Goal: Find specific page/section: Find specific page/section

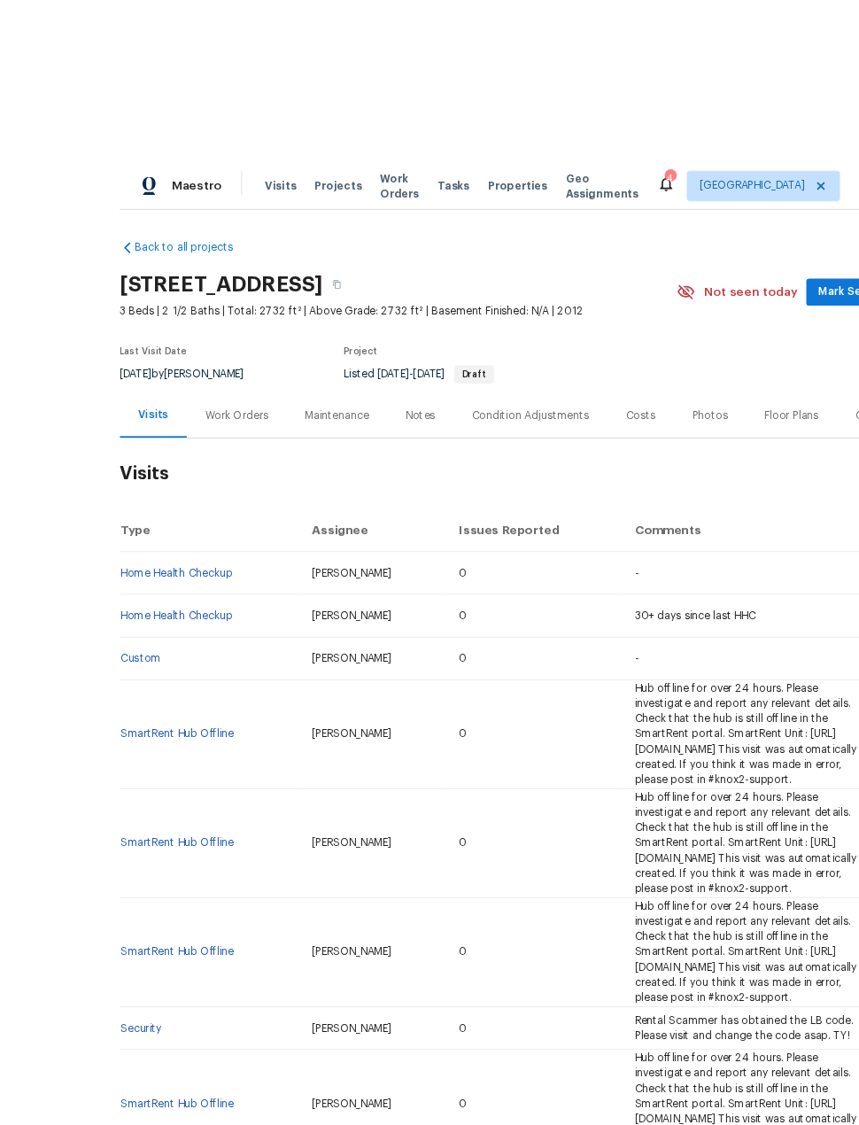
scroll to position [1, 0]
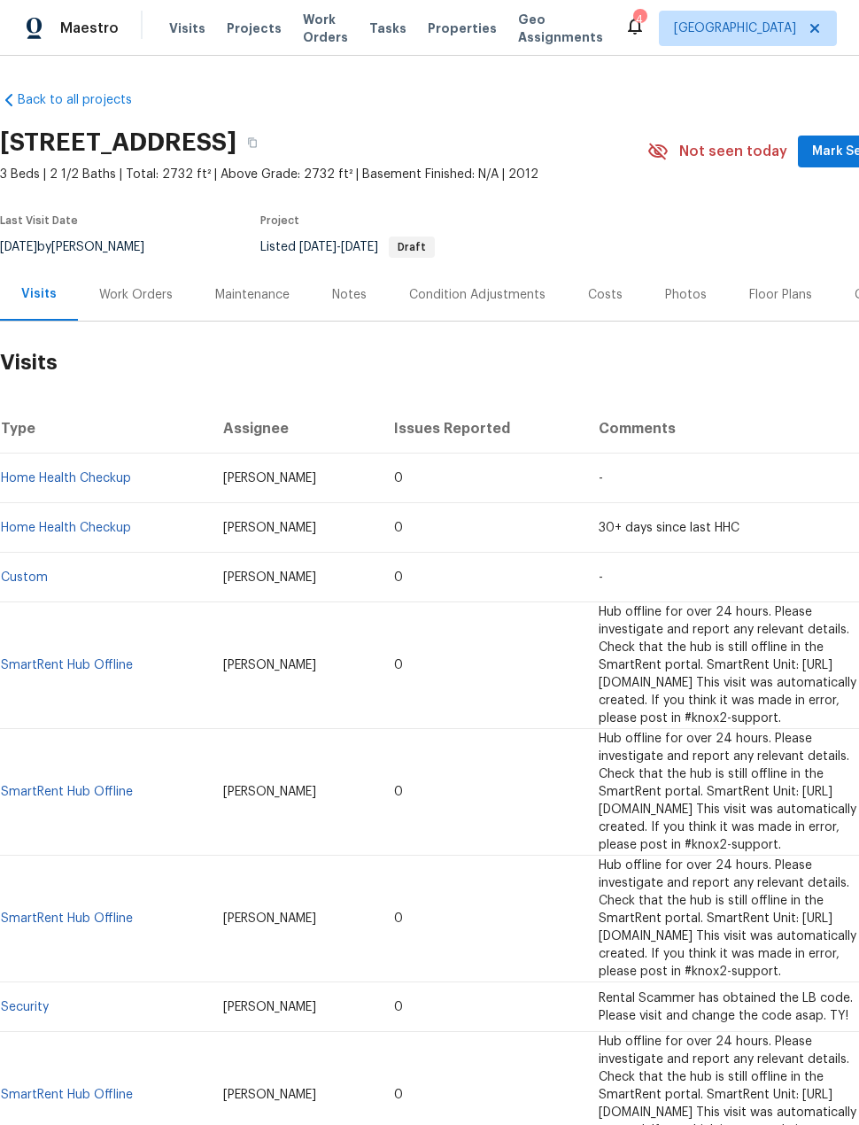
click at [262, 32] on span "Projects" at bounding box center [254, 28] width 55 height 18
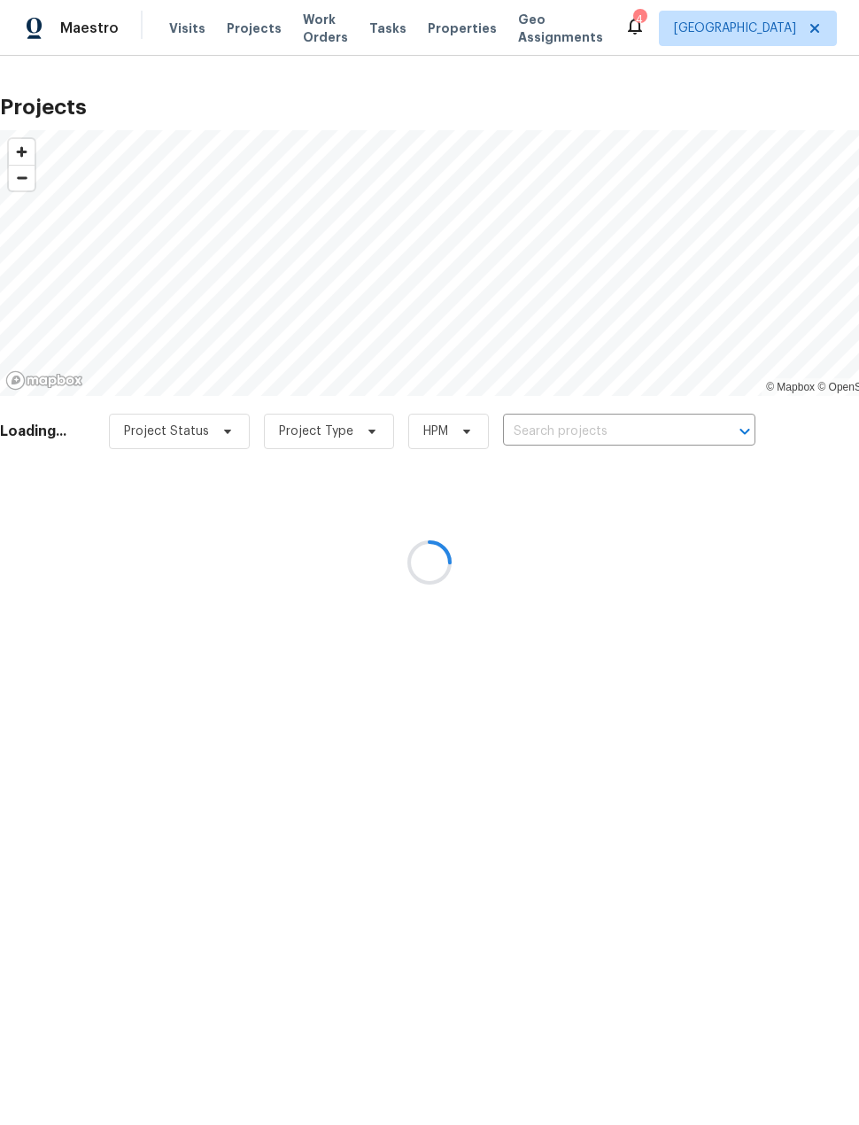
click at [597, 429] on div at bounding box center [429, 562] width 859 height 1125
click at [599, 411] on div at bounding box center [429, 562] width 859 height 1125
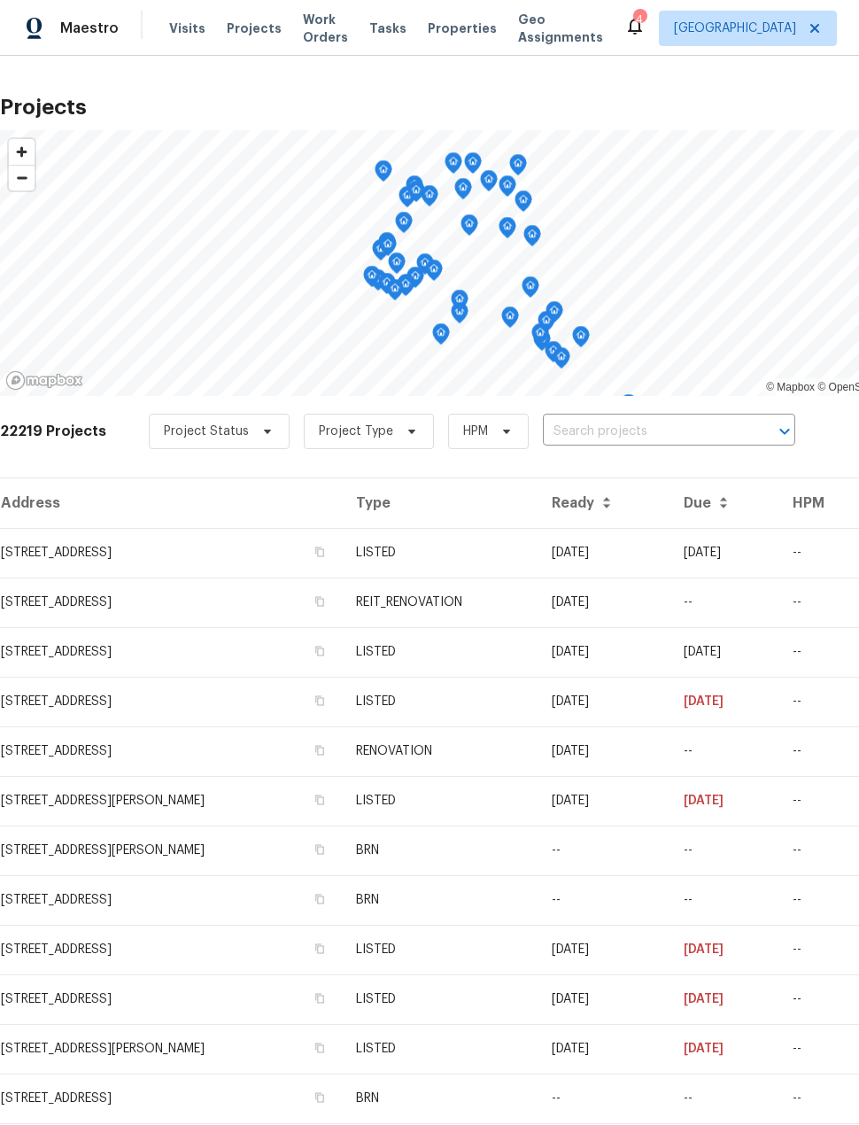
click at [621, 426] on input "text" at bounding box center [644, 431] width 203 height 27
type input "1011 [PERSON_NAME]"
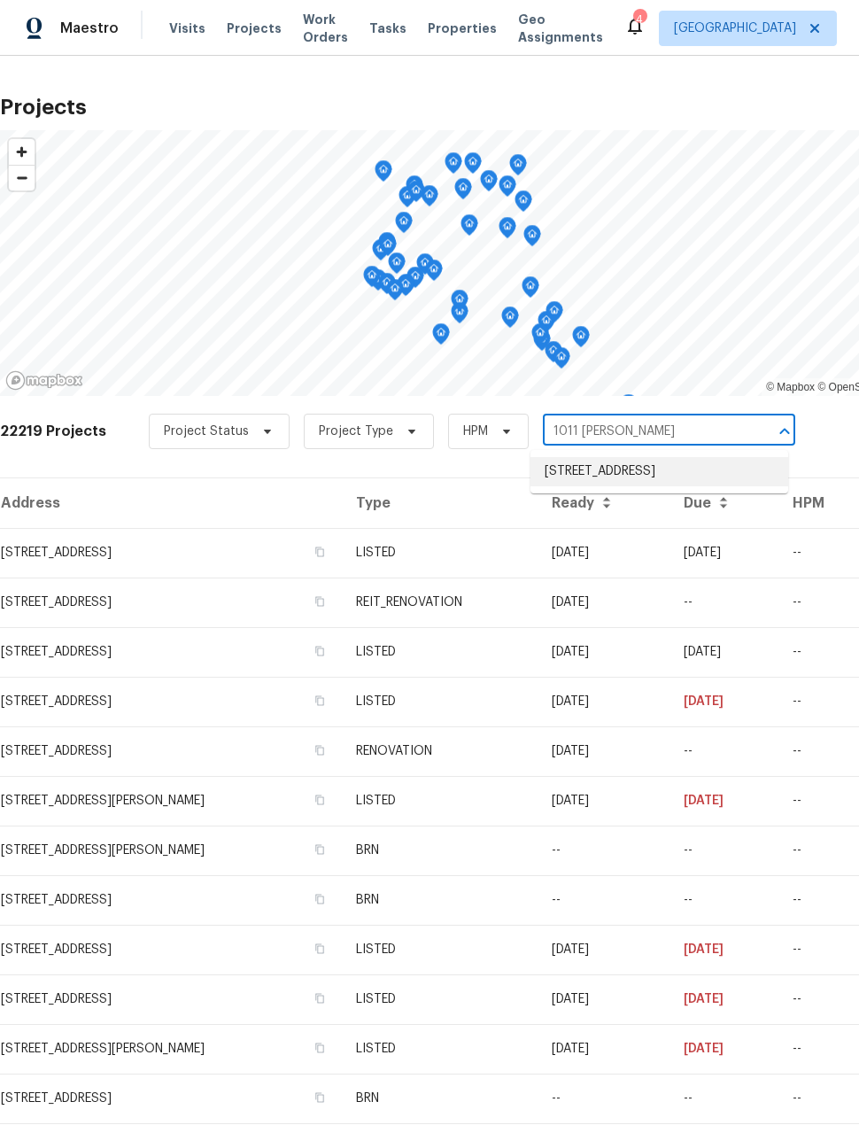
click at [712, 479] on li "[STREET_ADDRESS]" at bounding box center [660, 471] width 258 height 29
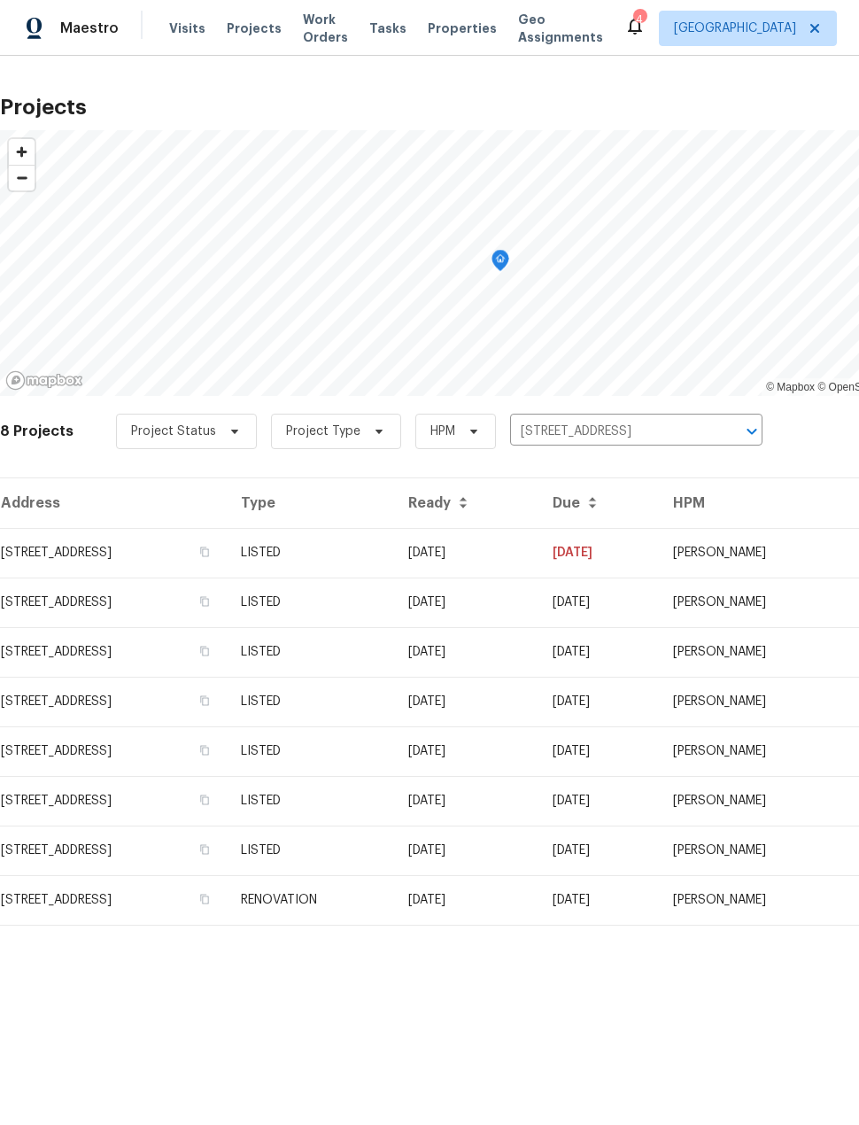
click at [56, 571] on td "[STREET_ADDRESS]" at bounding box center [113, 553] width 227 height 50
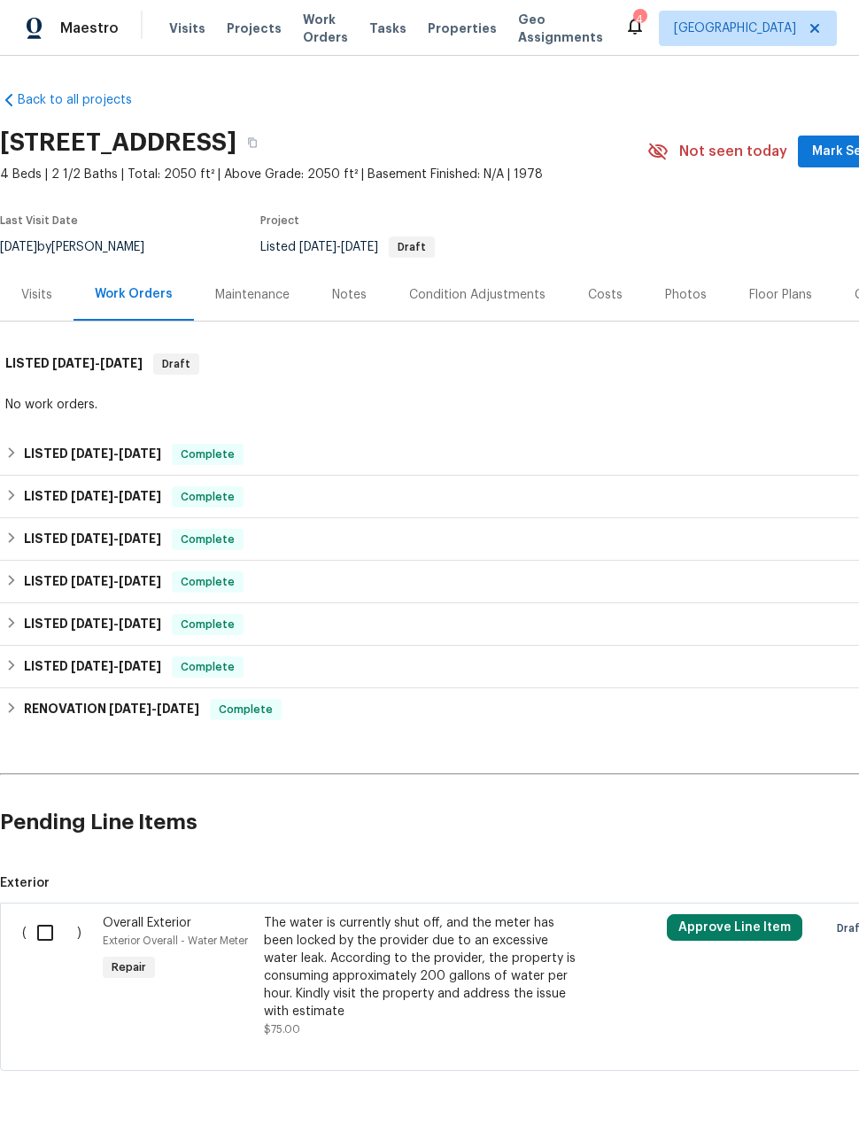
scroll to position [66, 0]
click at [144, 444] on h6 "LISTED [DATE] - [DATE]" at bounding box center [92, 454] width 137 height 21
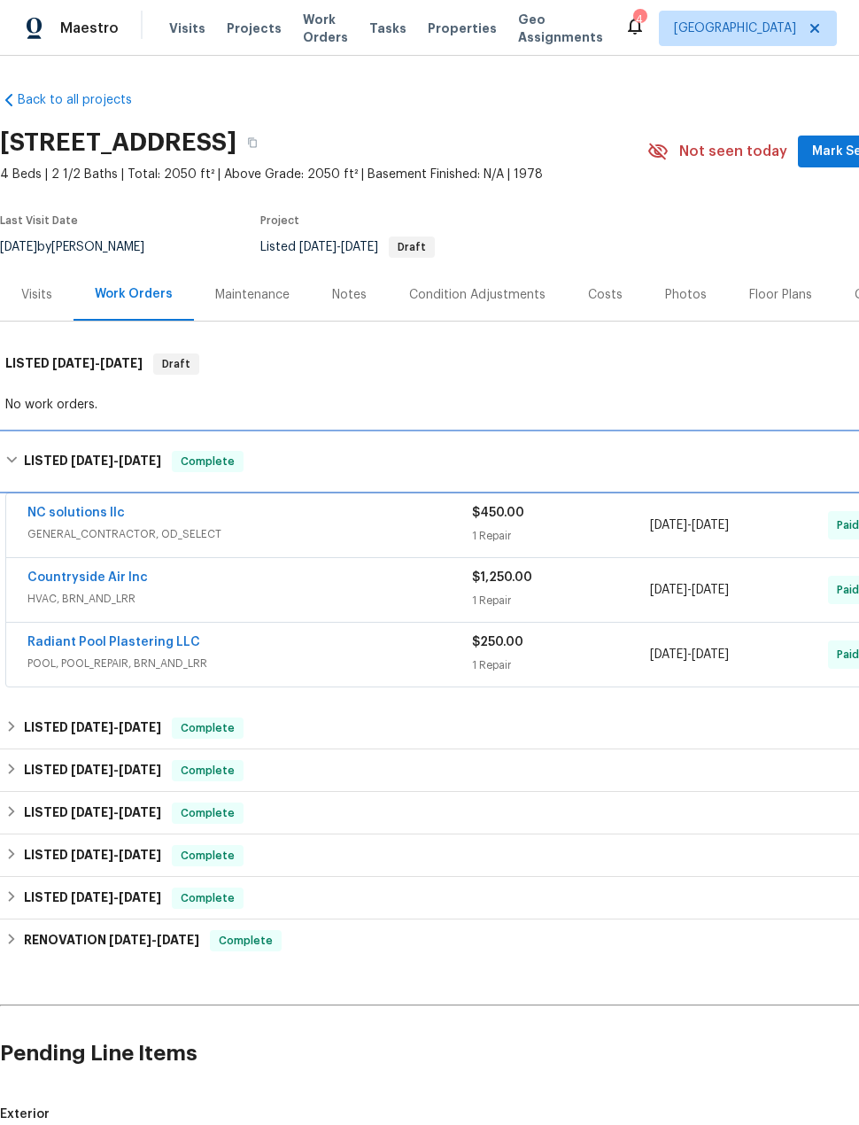
scroll to position [0, 0]
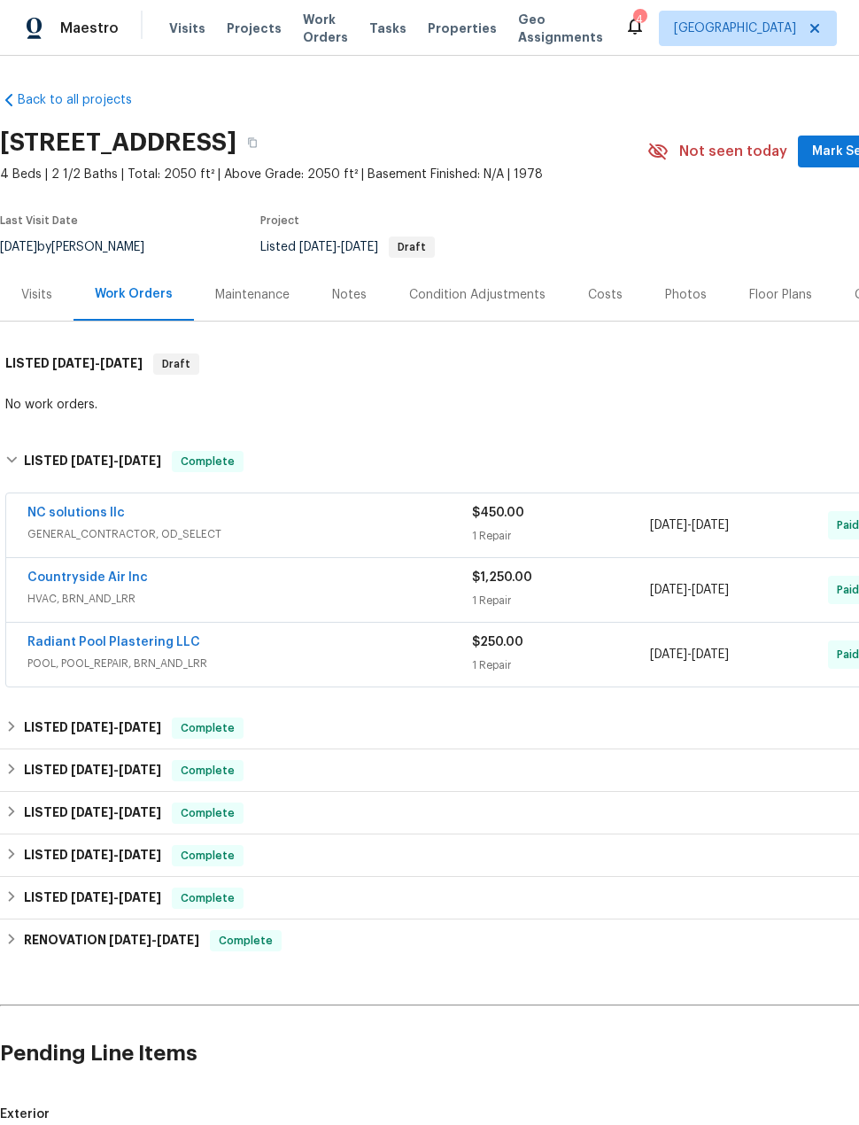
click at [164, 636] on link "Radiant Pool Plastering LLC" at bounding box center [113, 642] width 173 height 12
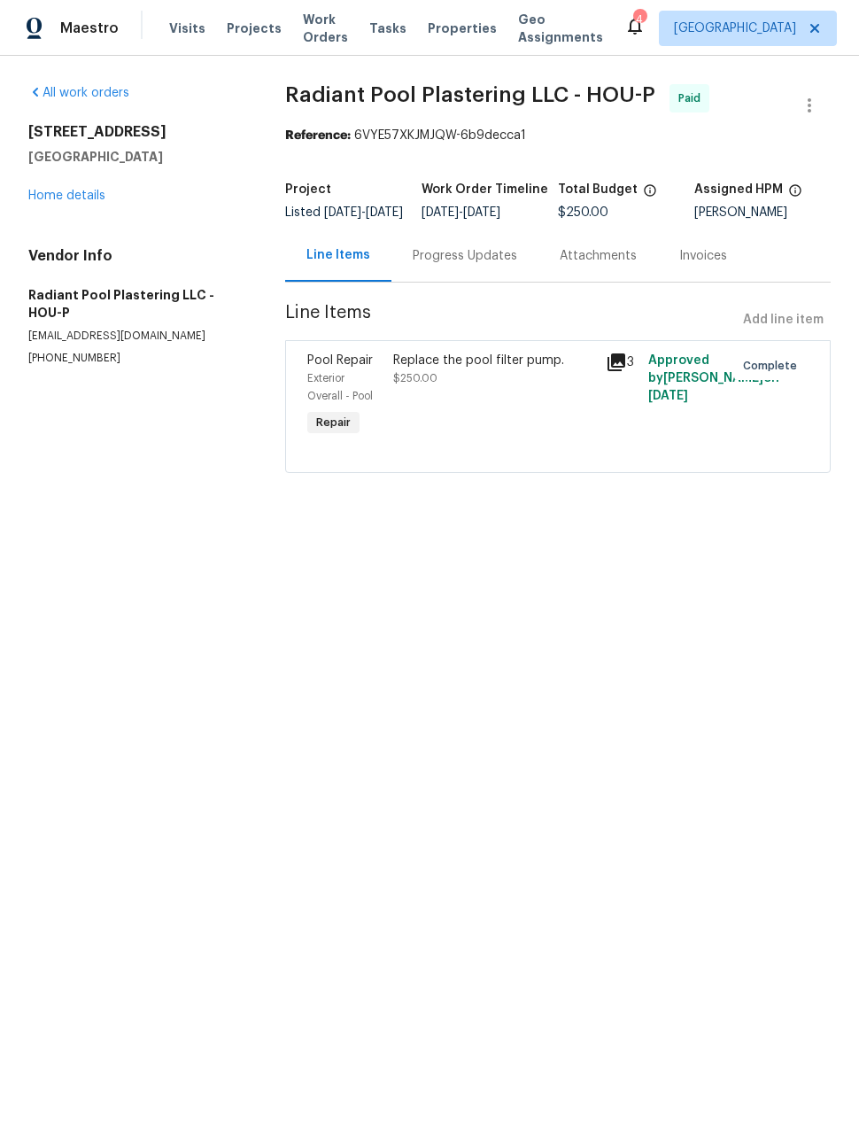
click at [95, 191] on link "Home details" at bounding box center [66, 196] width 77 height 12
